Goal: Information Seeking & Learning: Check status

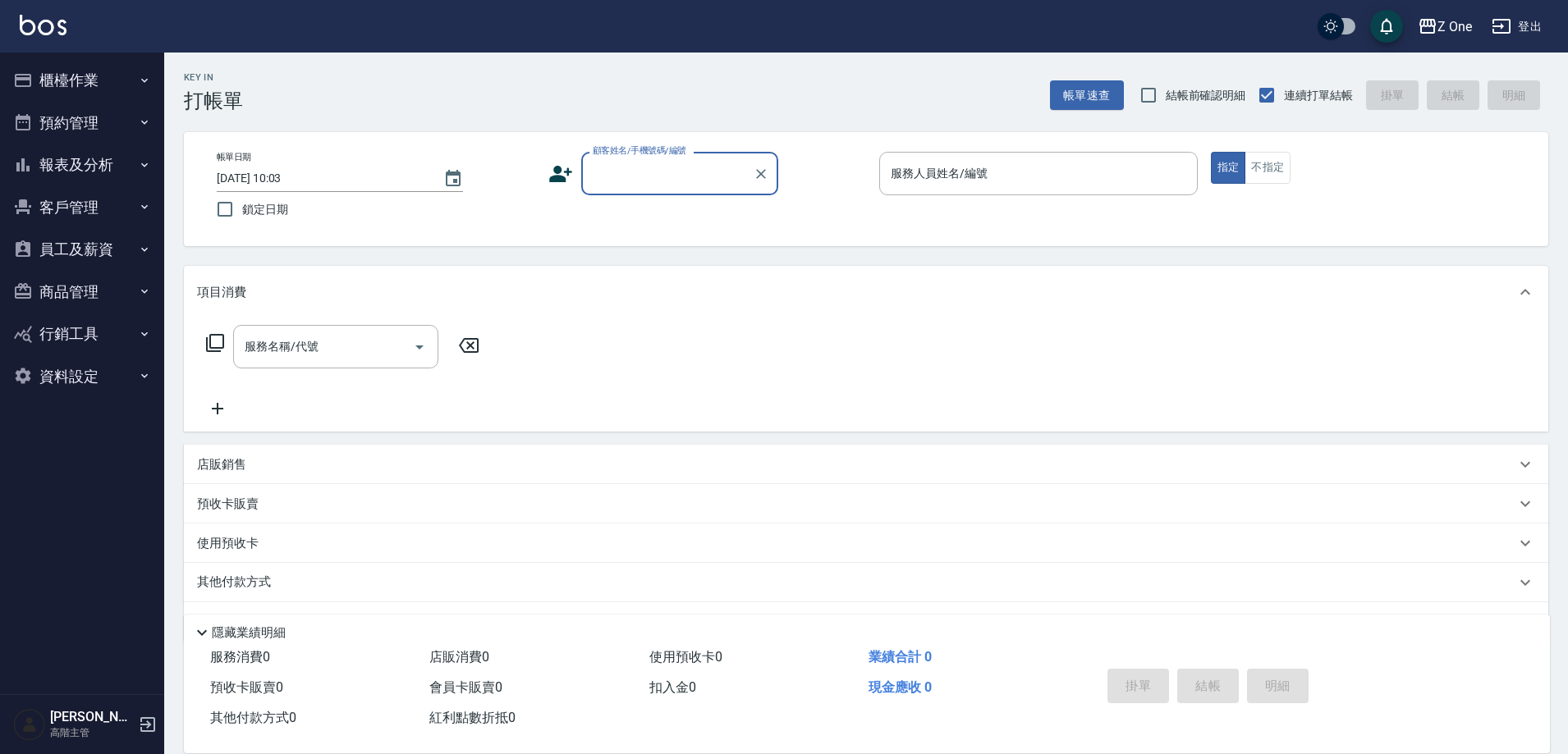
click at [71, 171] on button "報表及分析" at bounding box center [82, 165] width 151 height 43
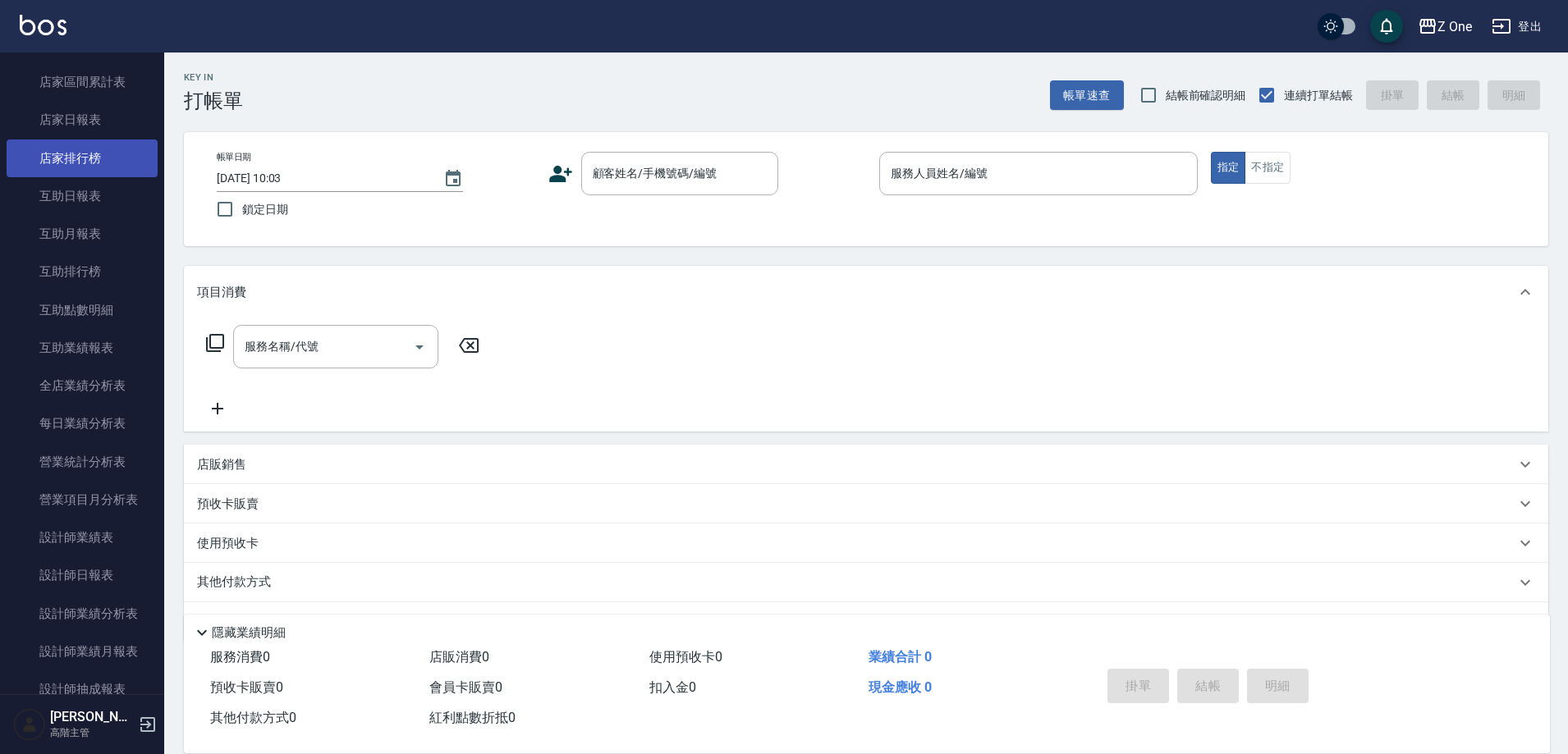
scroll to position [247, 0]
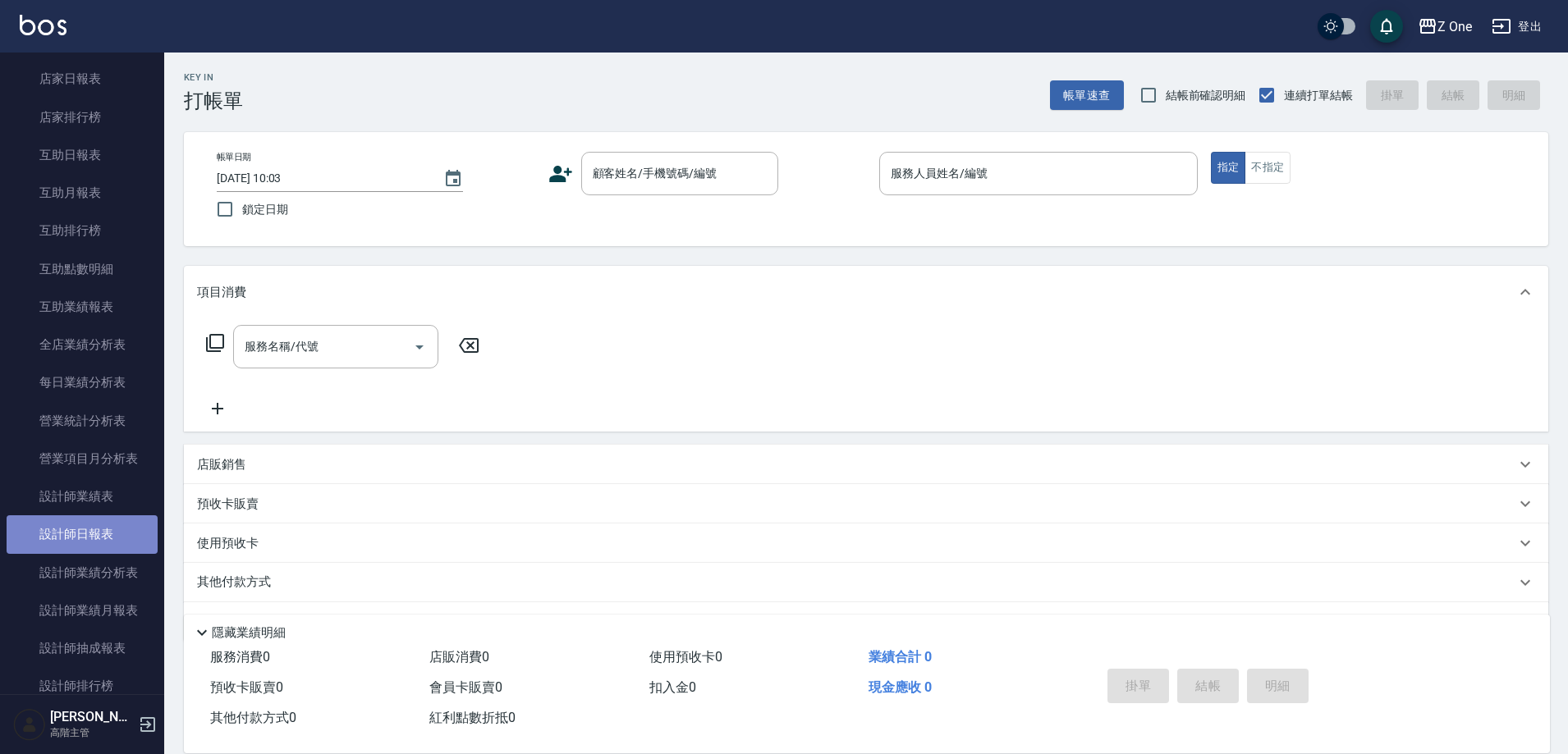
click at [130, 525] on link "設計師日報表" at bounding box center [82, 534] width 151 height 37
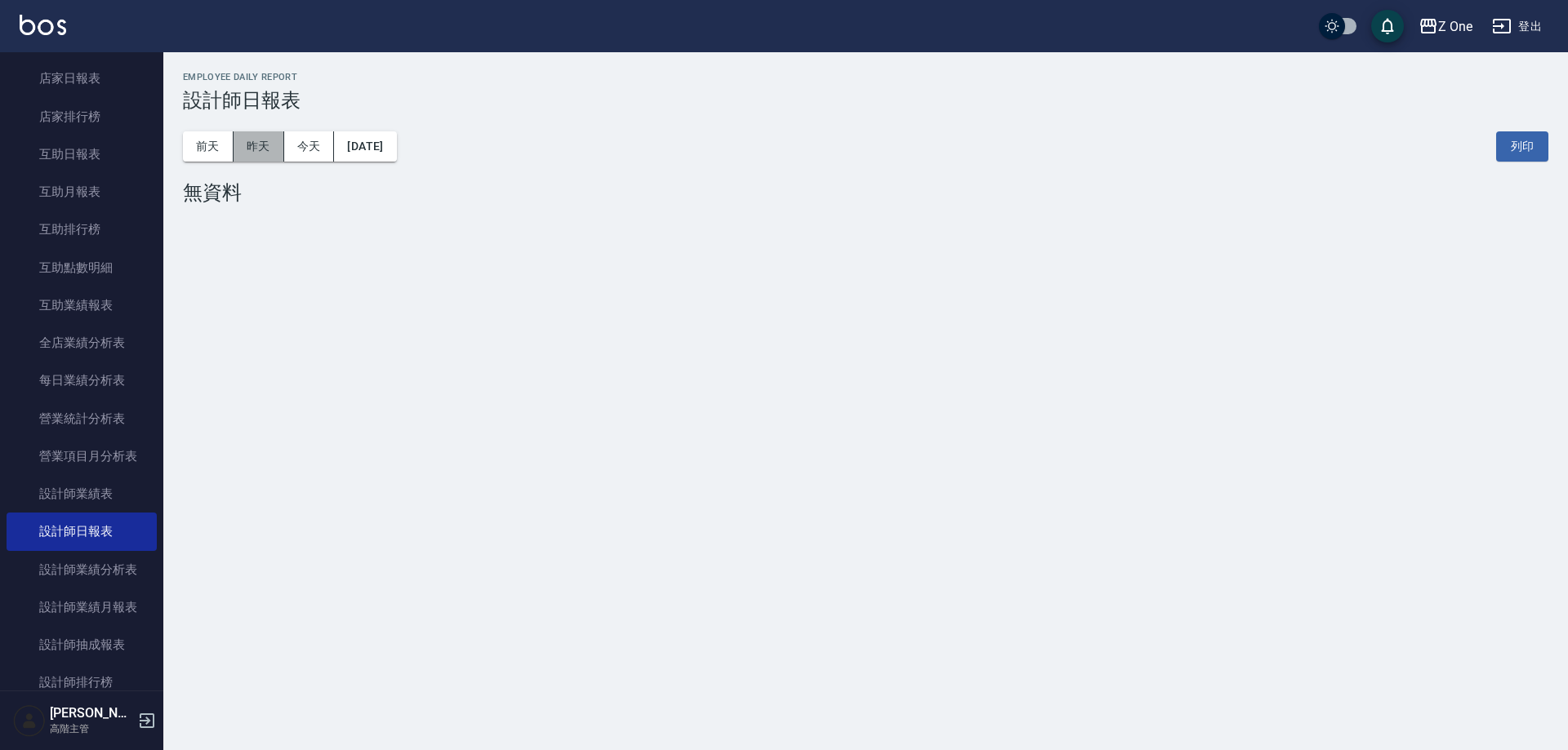
click at [258, 155] on button "昨天" at bounding box center [259, 146] width 50 height 30
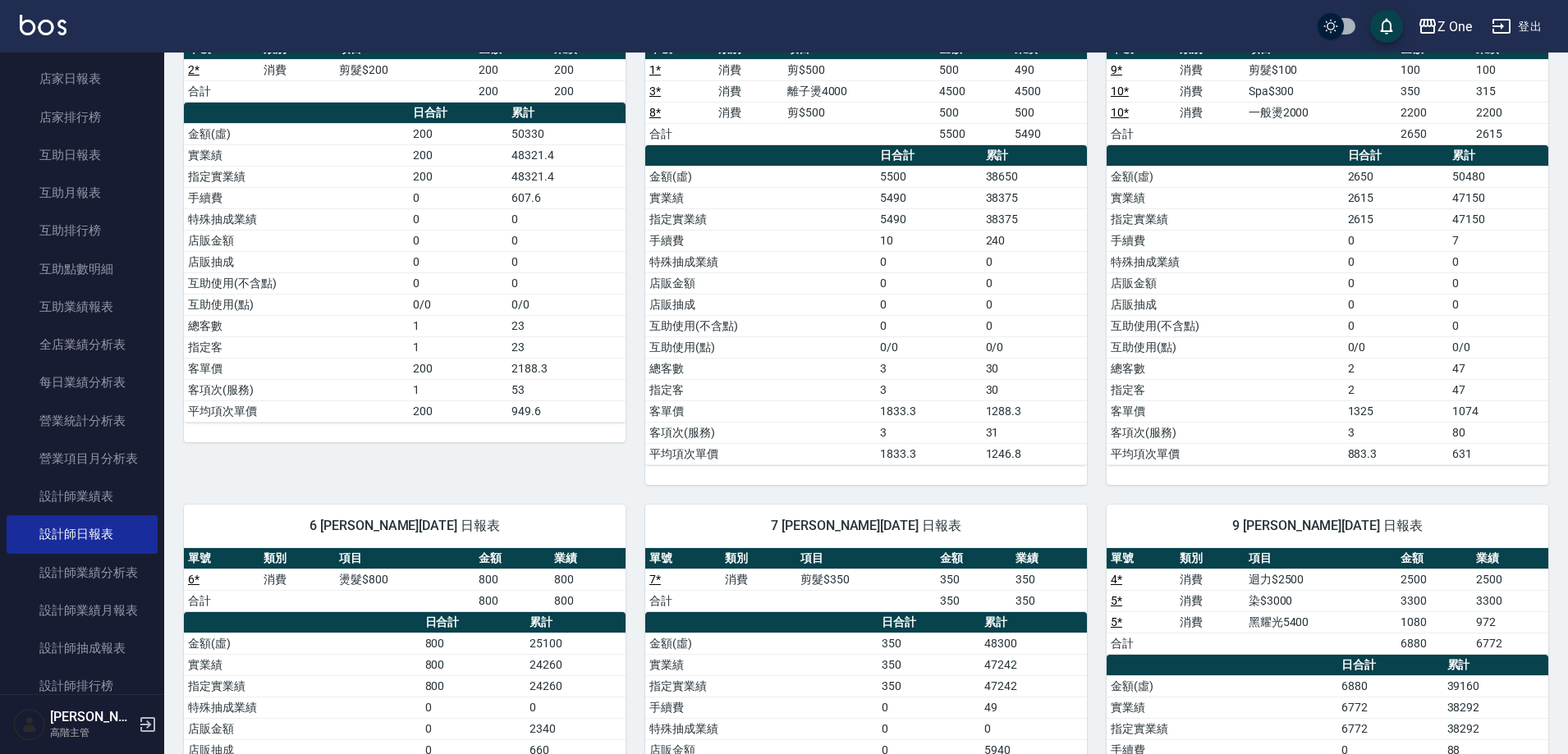
scroll to position [36, 0]
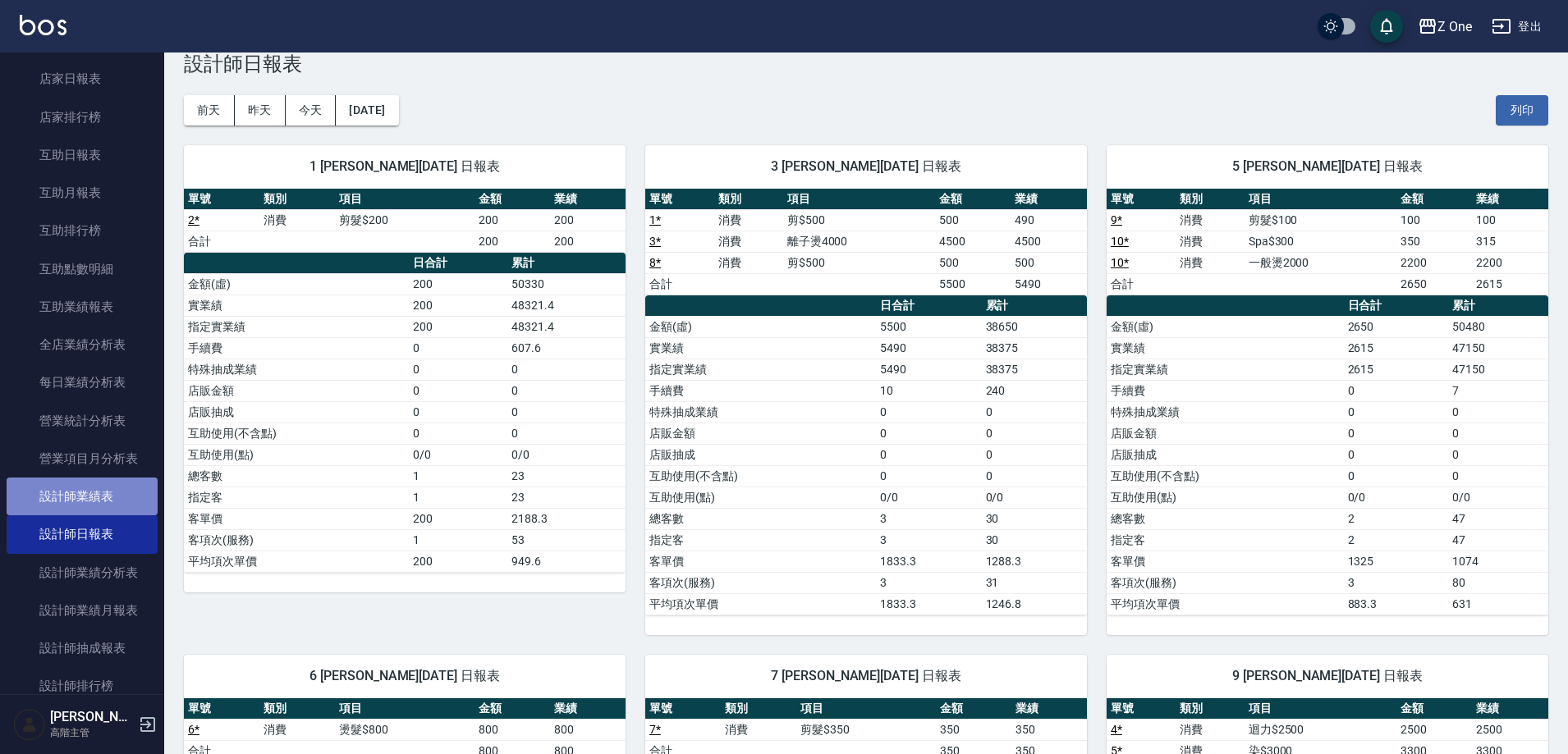
click at [133, 487] on link "設計師業績表" at bounding box center [82, 497] width 151 height 37
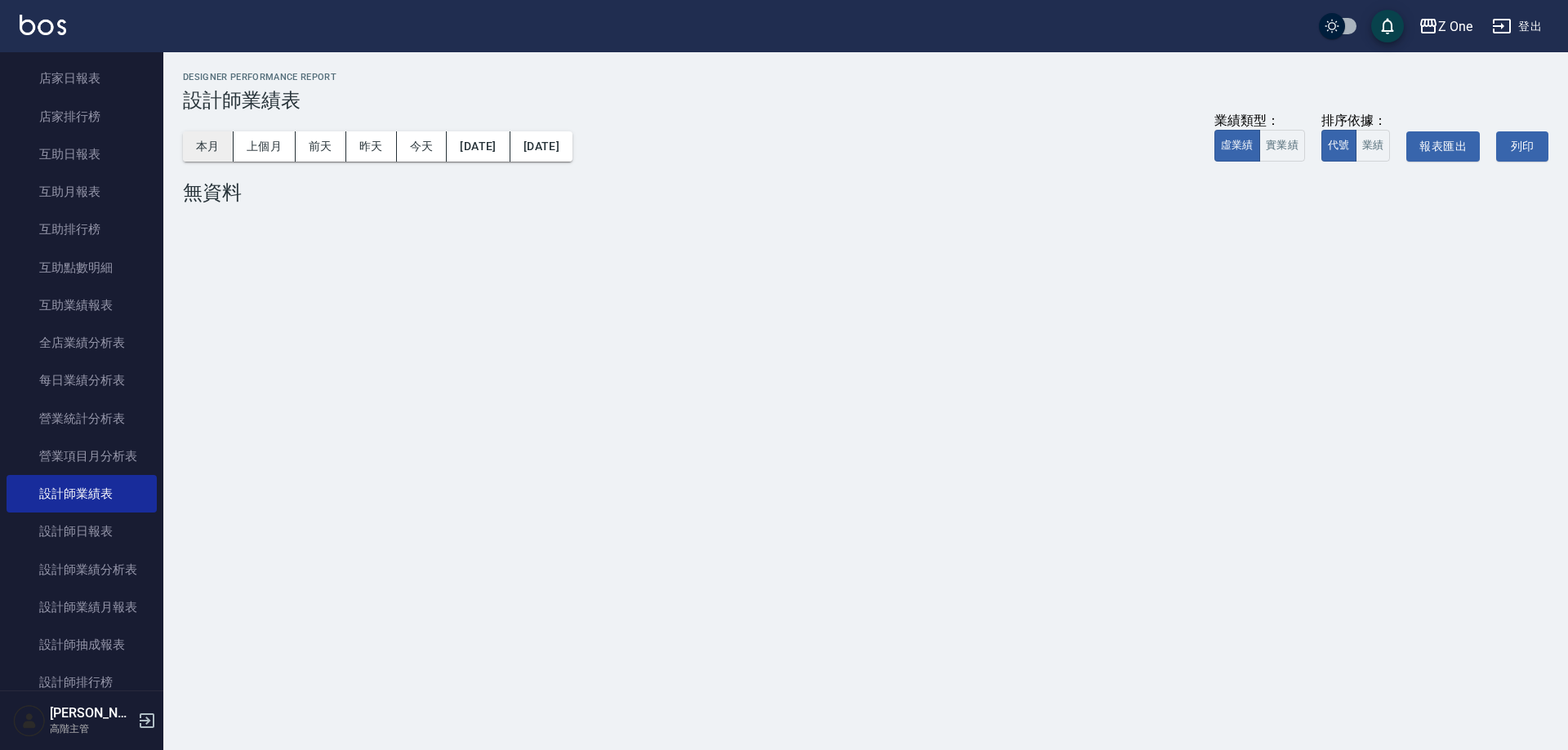
click at [220, 134] on button "本月" at bounding box center [208, 146] width 50 height 30
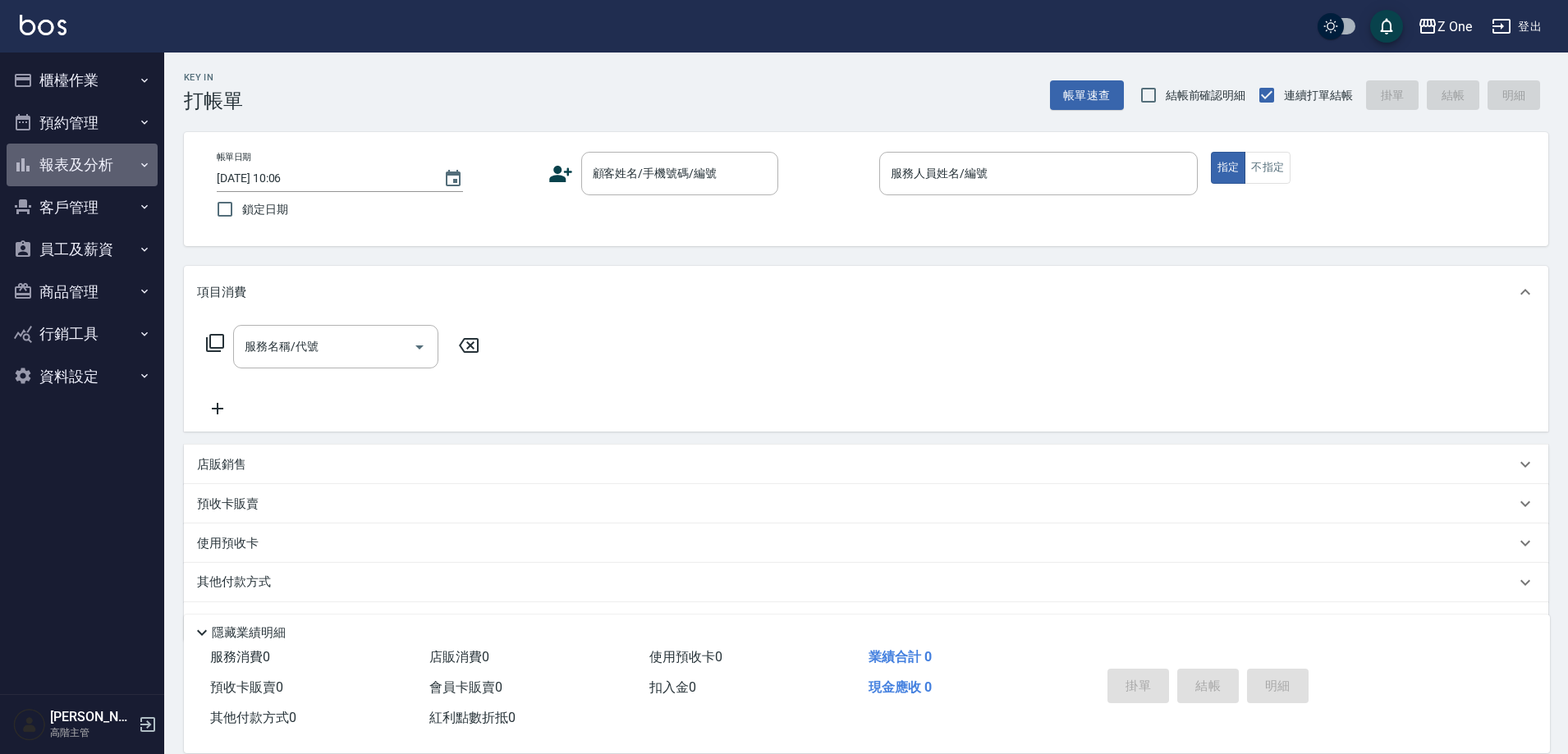
click at [90, 154] on button "報表及分析" at bounding box center [82, 165] width 151 height 43
click at [143, 174] on button "報表及分析" at bounding box center [82, 165] width 151 height 43
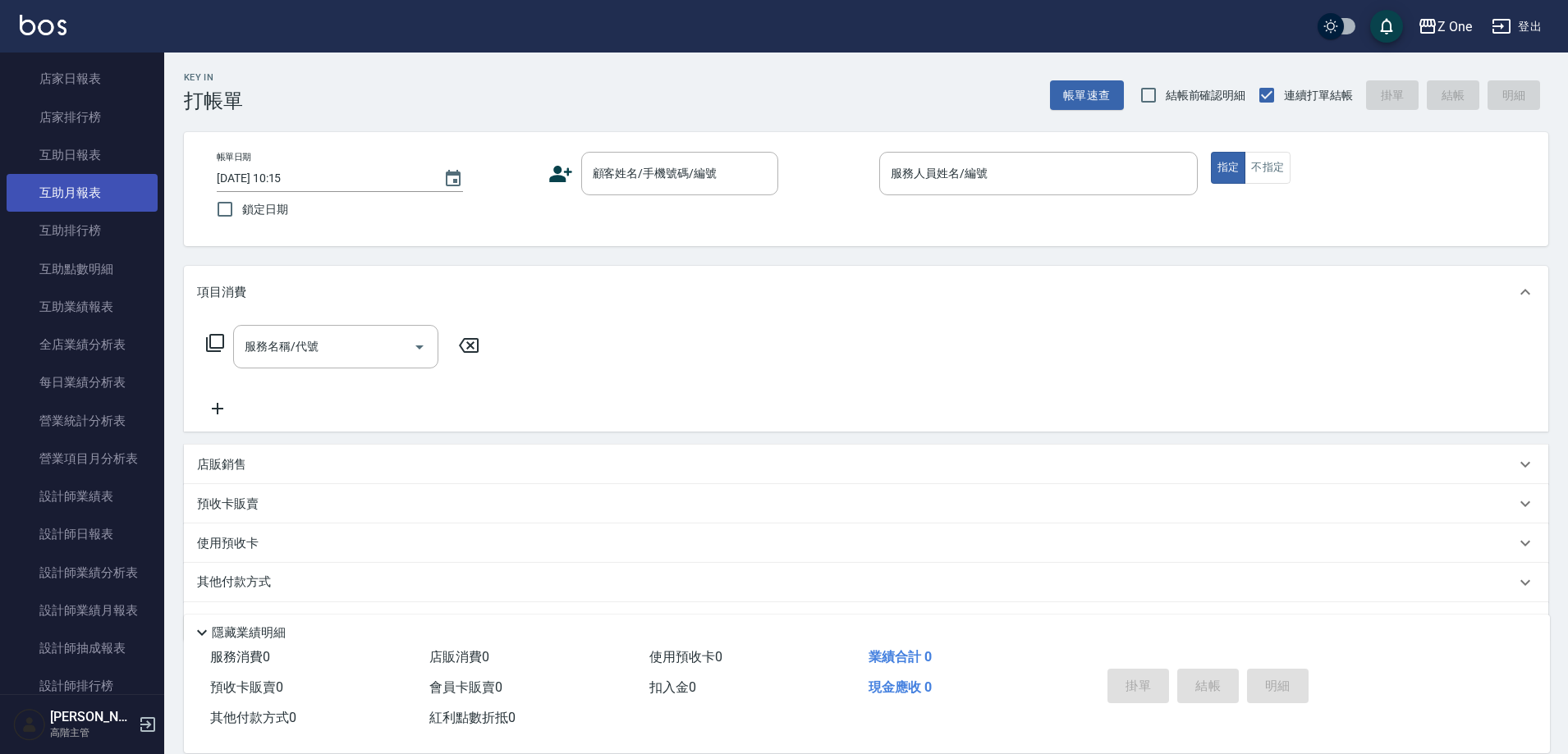
scroll to position [247, 0]
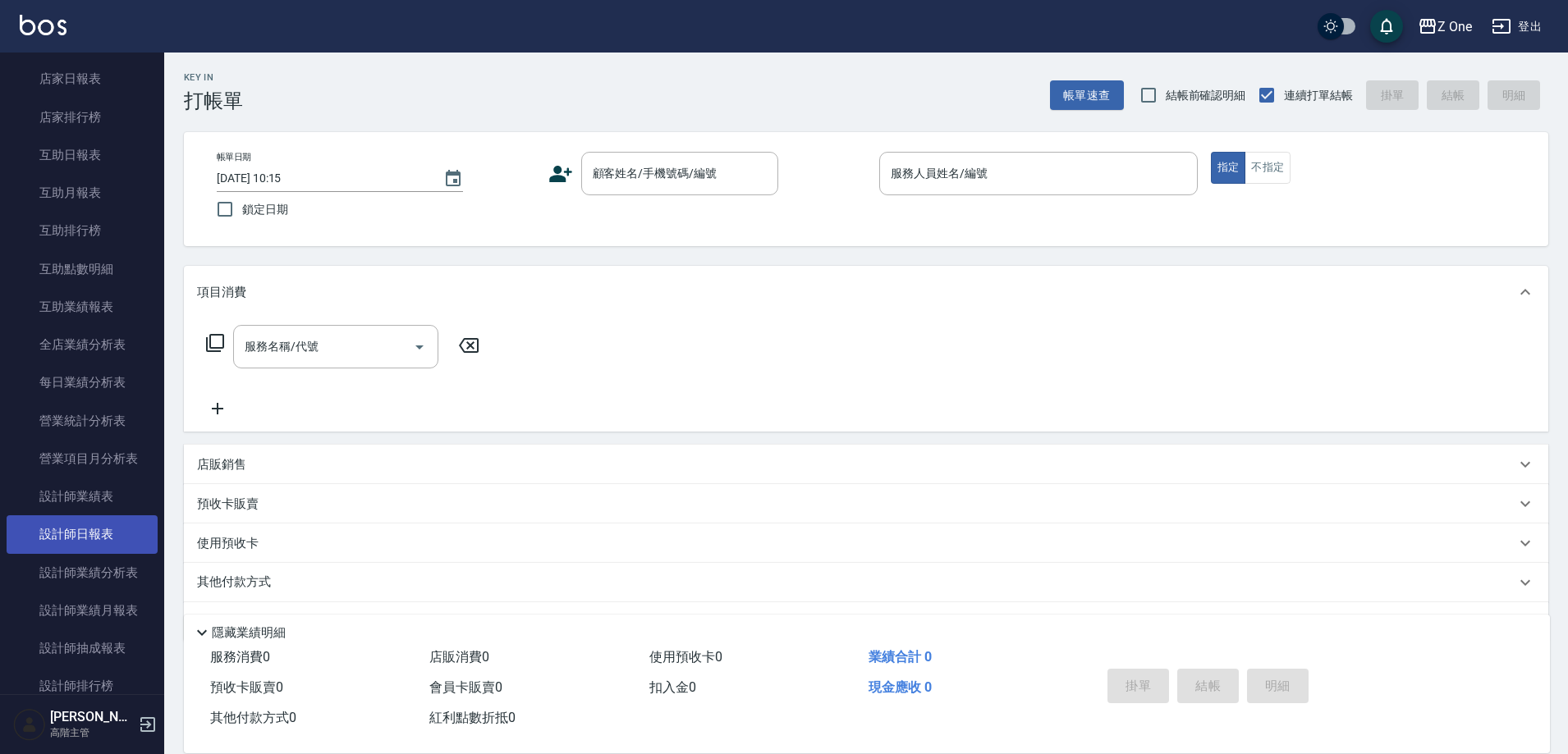
click at [99, 532] on link "設計師日報表" at bounding box center [82, 534] width 151 height 37
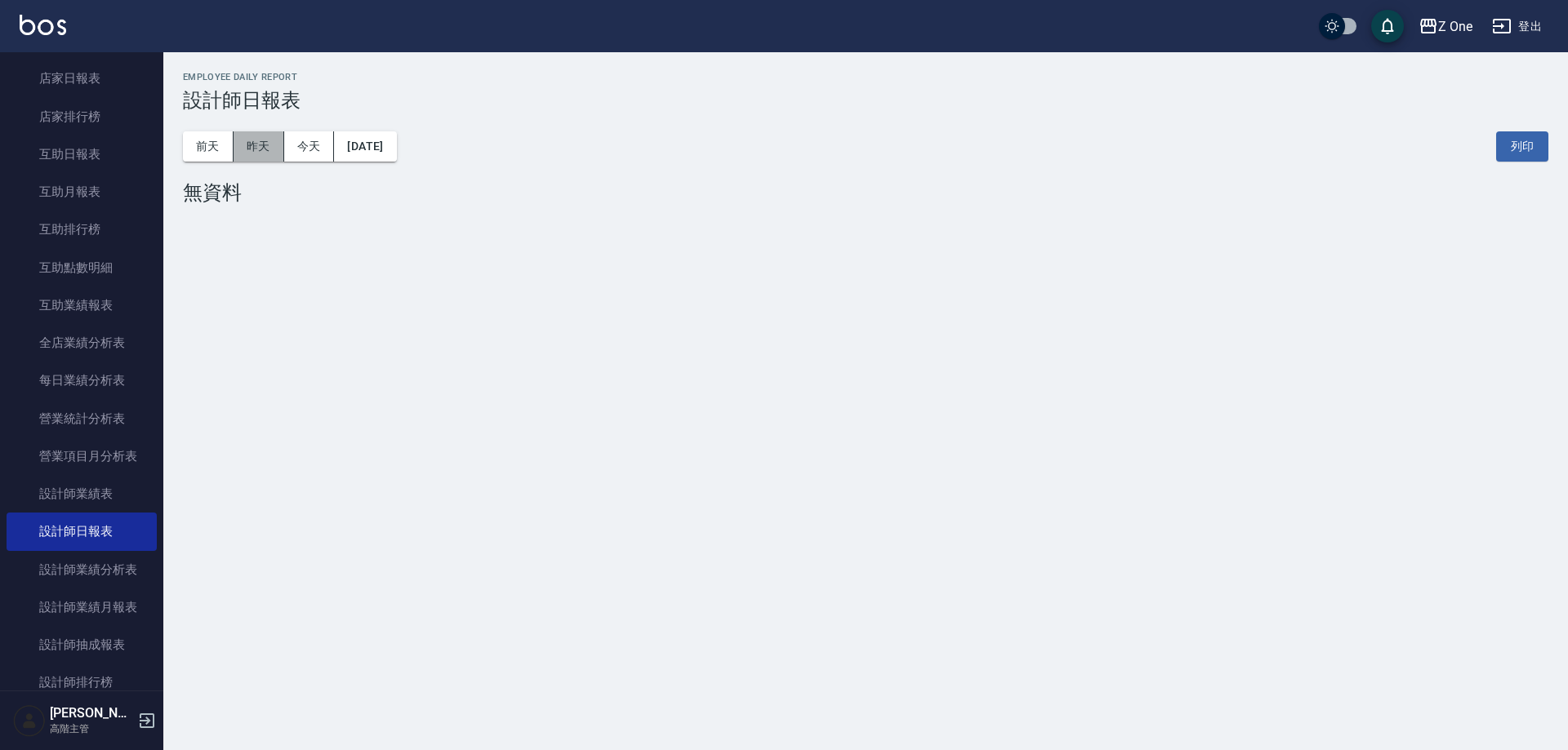
click at [270, 151] on button "昨天" at bounding box center [259, 146] width 50 height 30
